Goal: Use online tool/utility: Use online tool/utility

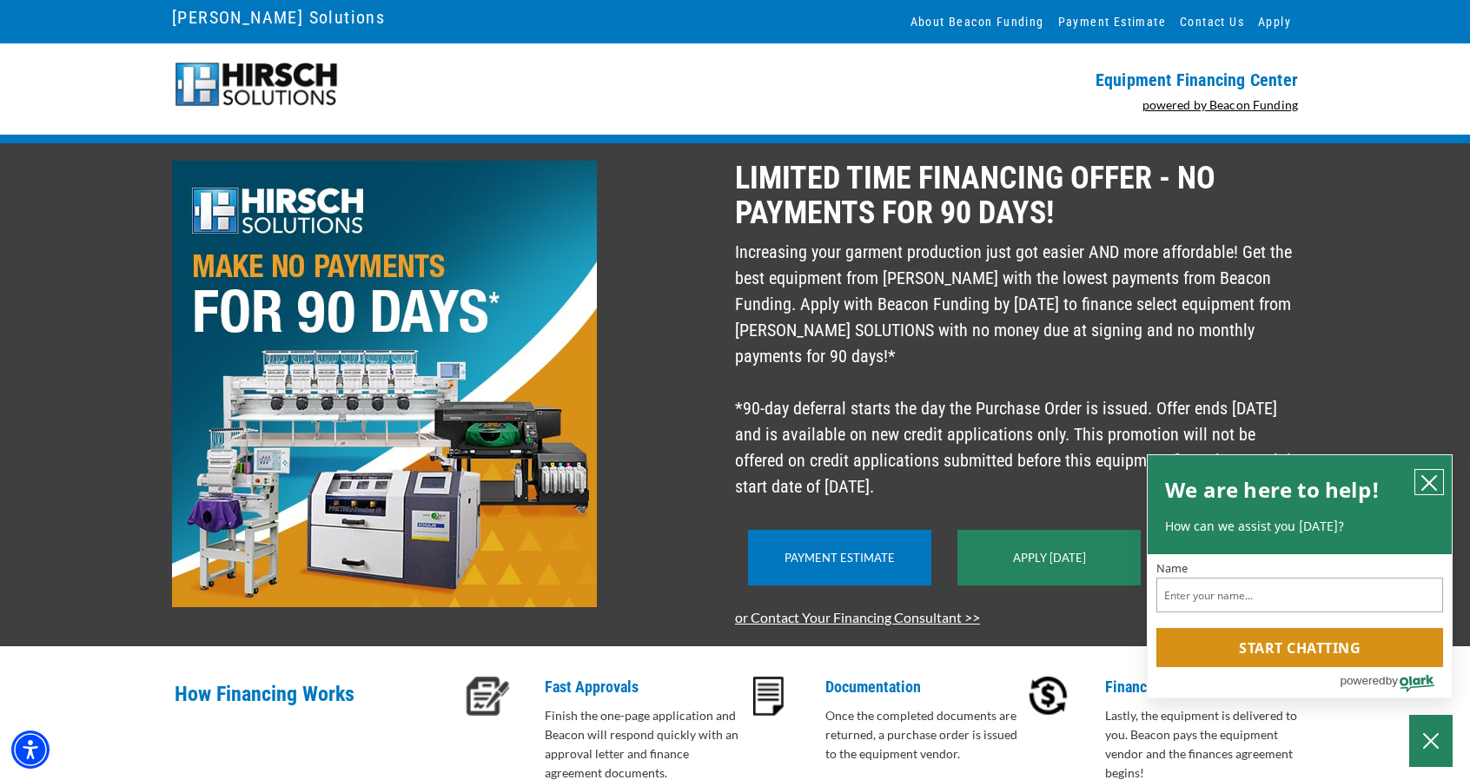
click at [1421, 470] on button "close chatbox" at bounding box center [1429, 482] width 28 height 24
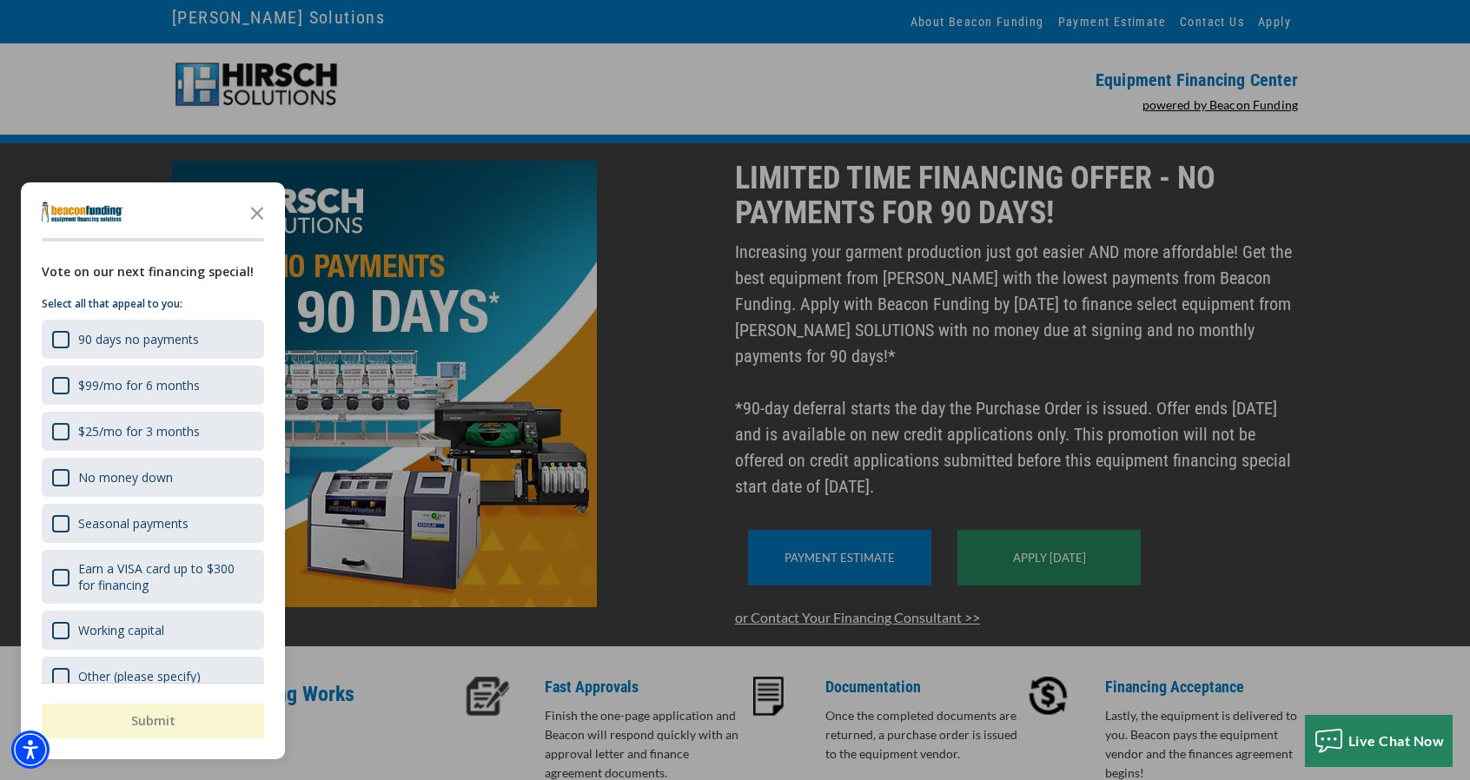
click at [267, 210] on icon "Close the survey" at bounding box center [257, 212] width 35 height 35
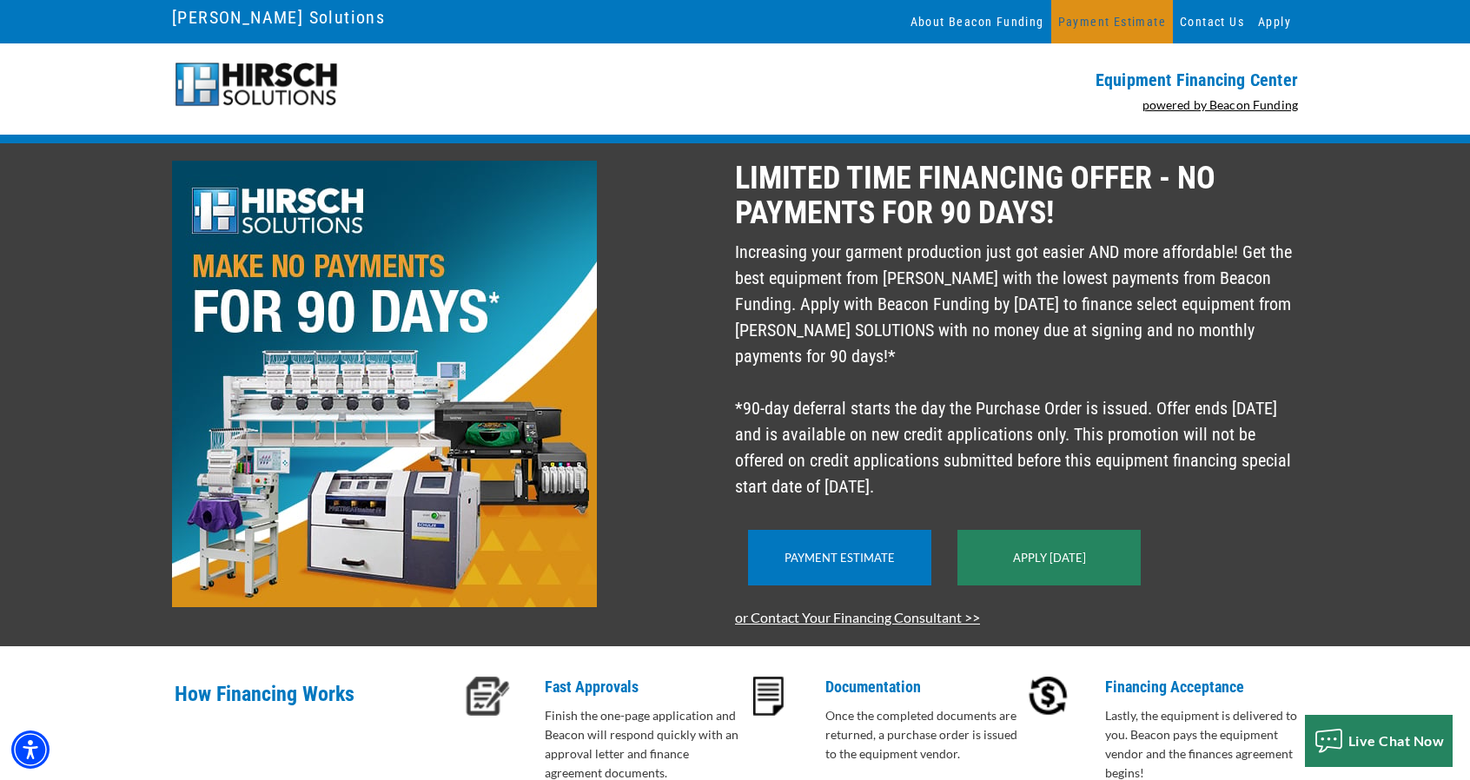
click at [1122, 29] on link "Payment Estimate" at bounding box center [1112, 21] width 122 height 43
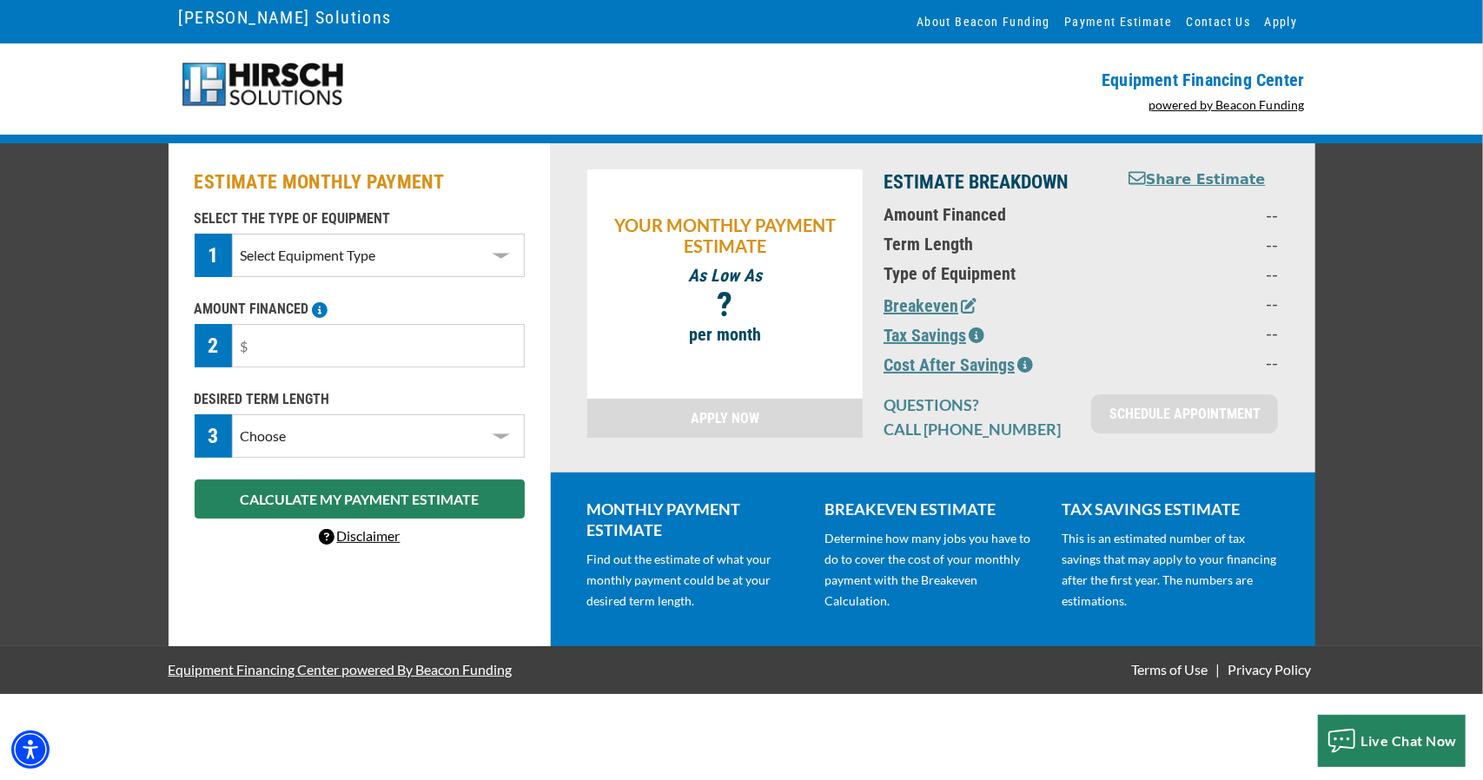
click at [445, 265] on select "Select Equipment Type DTG Printing Embroidery Screen Printing Software and Auto…" at bounding box center [378, 255] width 292 height 43
click at [232, 234] on select "Select Equipment Type DTG Printing Embroidery Screen Printing Software and Auto…" at bounding box center [378, 255] width 292 height 43
click at [398, 258] on select "Select Equipment Type DTG Printing Embroidery Screen Printing Software and Auto…" at bounding box center [378, 255] width 292 height 43
select select "1"
click at [232, 234] on select "Select Equipment Type DTG Printing Embroidery Screen Printing Software and Auto…" at bounding box center [378, 255] width 292 height 43
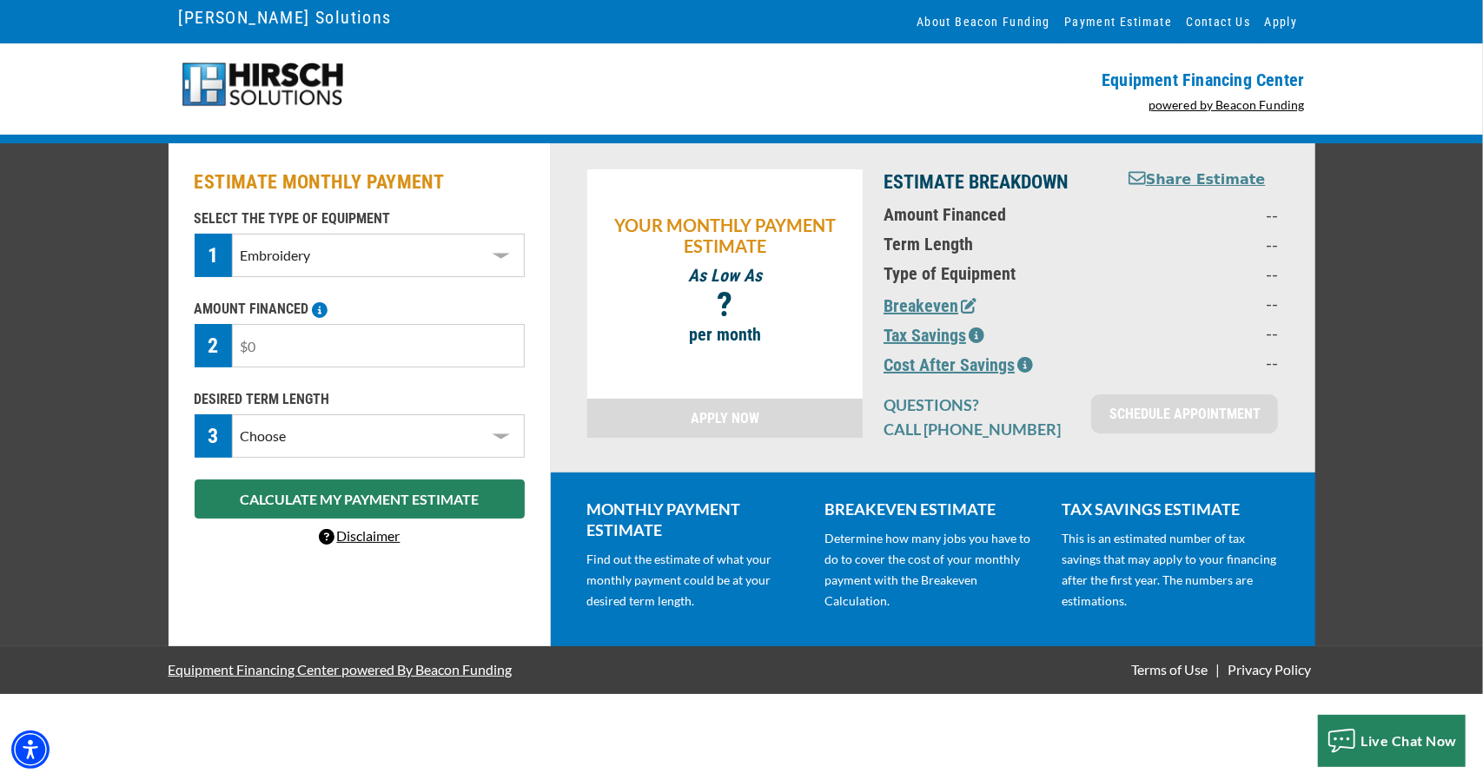
click at [360, 347] on input "text" at bounding box center [378, 345] width 292 height 43
click at [364, 346] on input "text" at bounding box center [378, 345] width 292 height 43
click at [365, 346] on input "text" at bounding box center [378, 345] width 292 height 43
type input "$20,000"
click at [488, 443] on select "Choose 36 Months 48 Months 60 Months" at bounding box center [378, 435] width 292 height 43
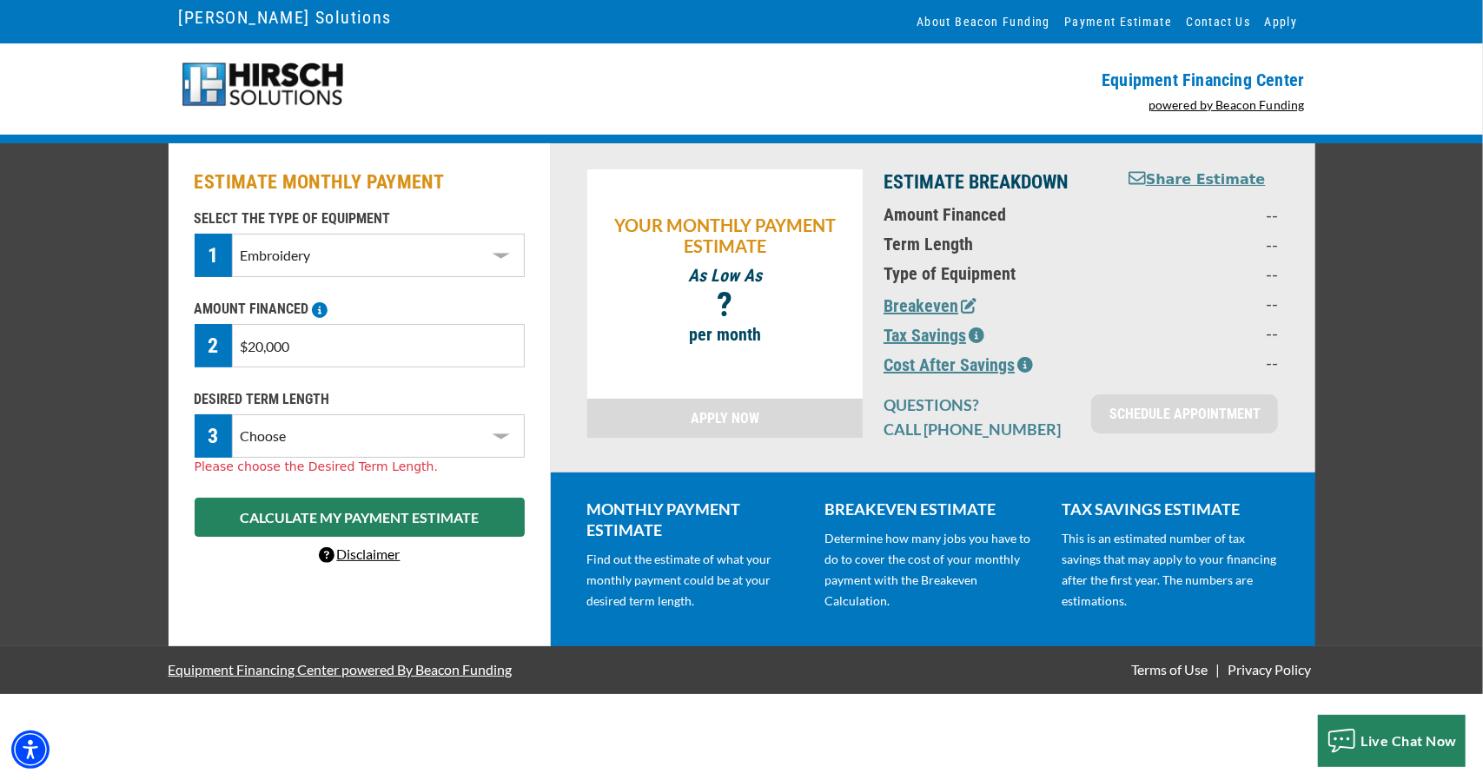
select select "36"
click at [232, 414] on select "Choose 36 Months 48 Months 60 Months" at bounding box center [378, 435] width 292 height 43
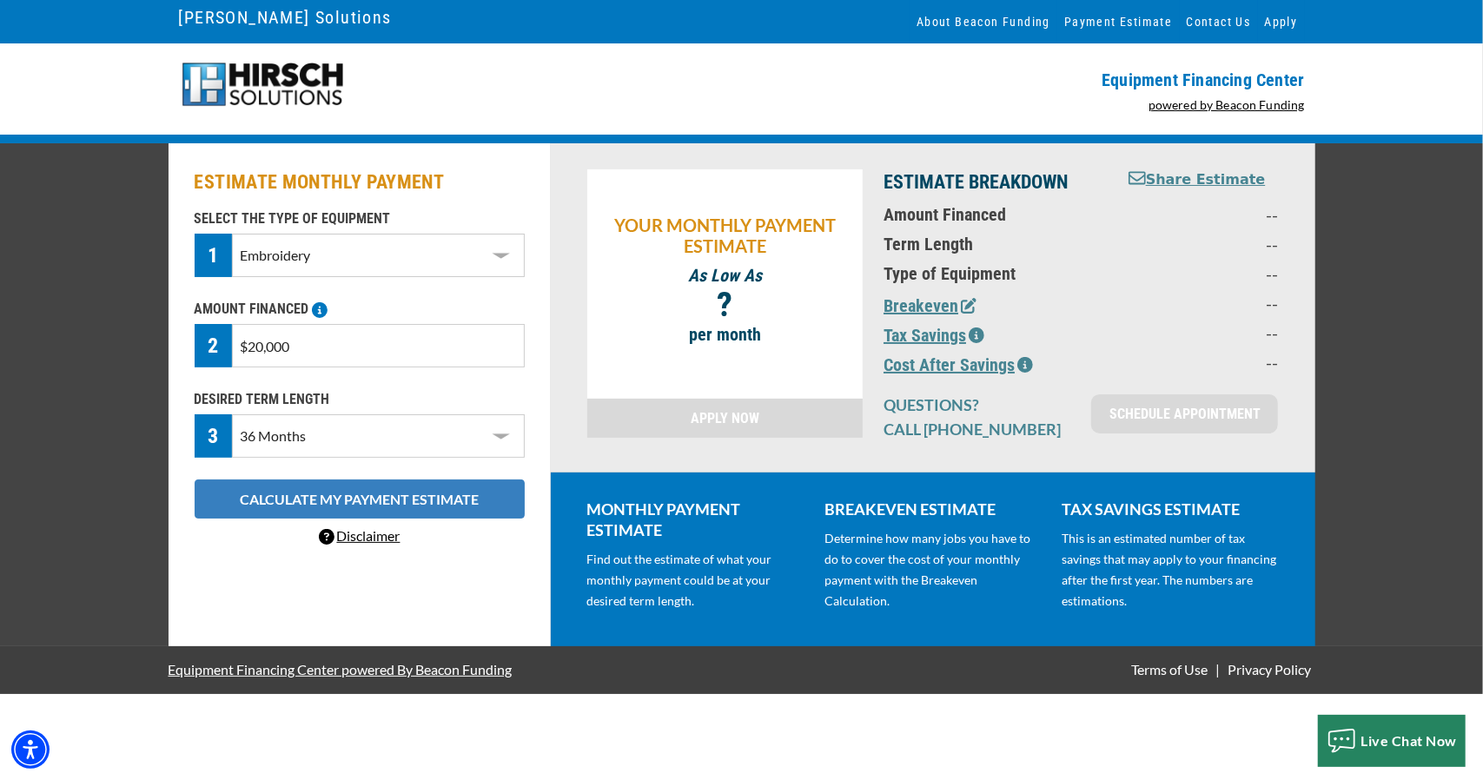
click at [436, 496] on button "CALCULATE MY PAYMENT ESTIMATE" at bounding box center [360, 498] width 330 height 39
